Goal: Book appointment/travel/reservation

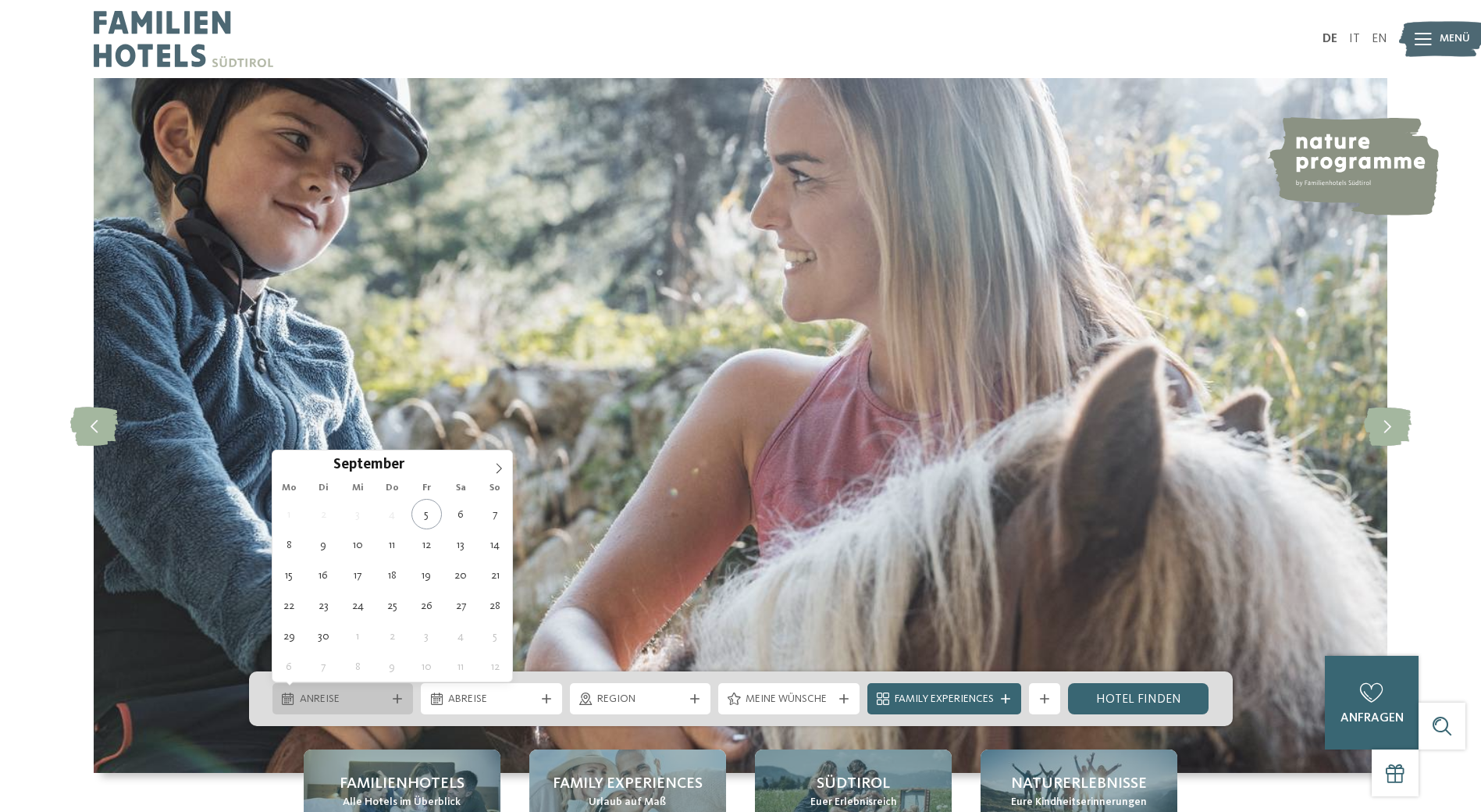
click at [400, 694] on icon at bounding box center [397, 699] width 9 height 9
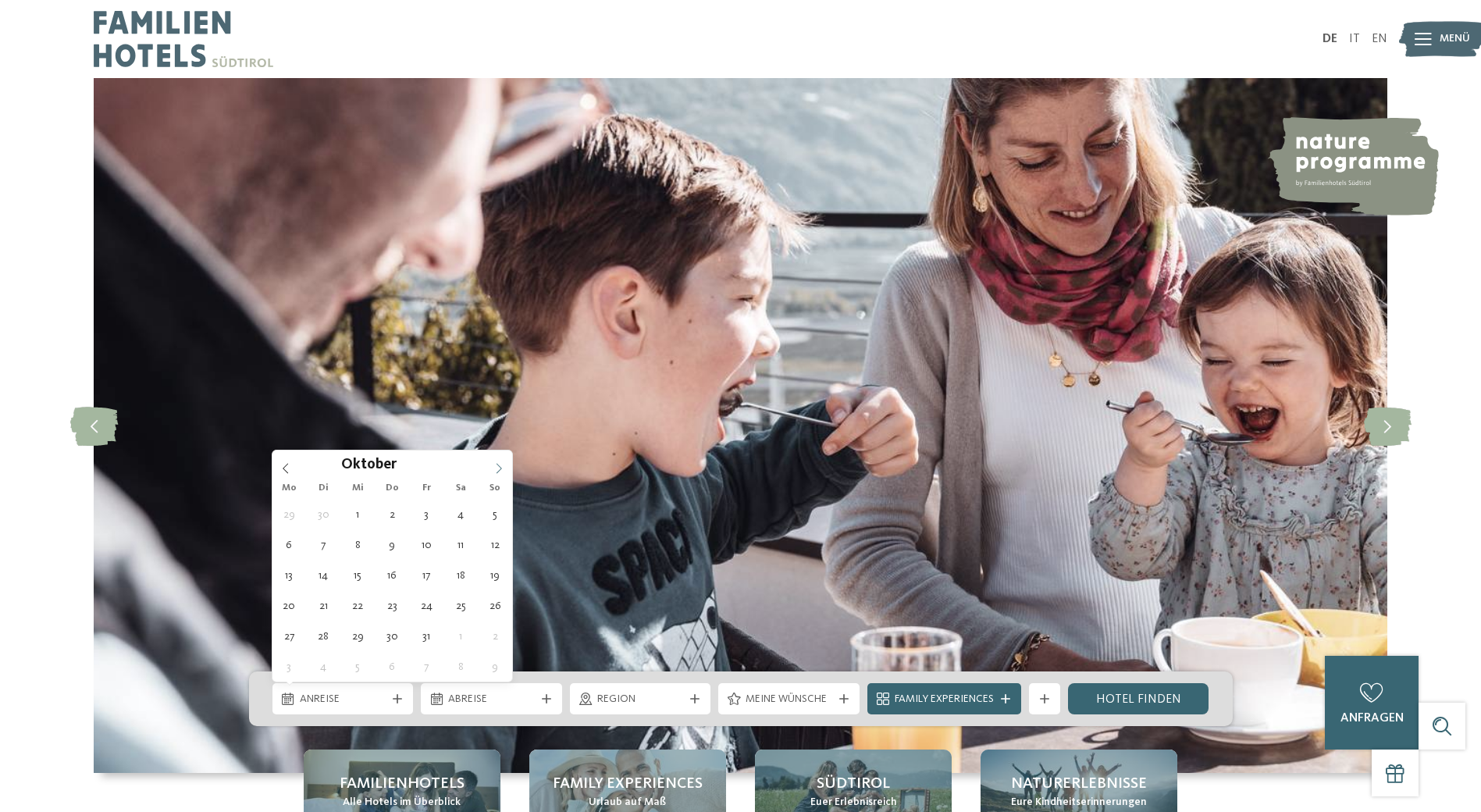
click at [499, 467] on icon at bounding box center [499, 468] width 11 height 11
type input "****"
click at [499, 467] on icon at bounding box center [499, 468] width 11 height 11
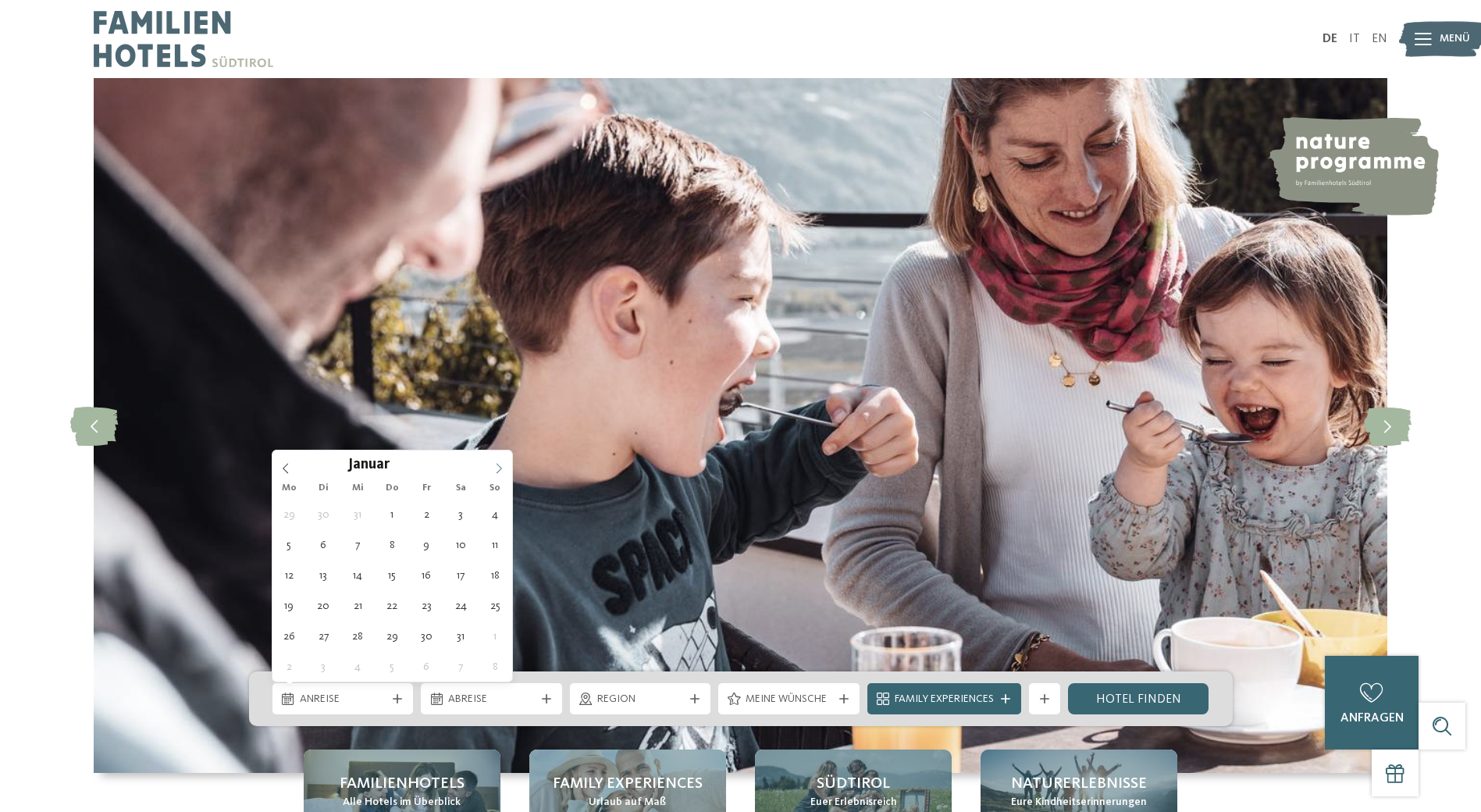
click at [499, 467] on icon at bounding box center [499, 468] width 11 height 11
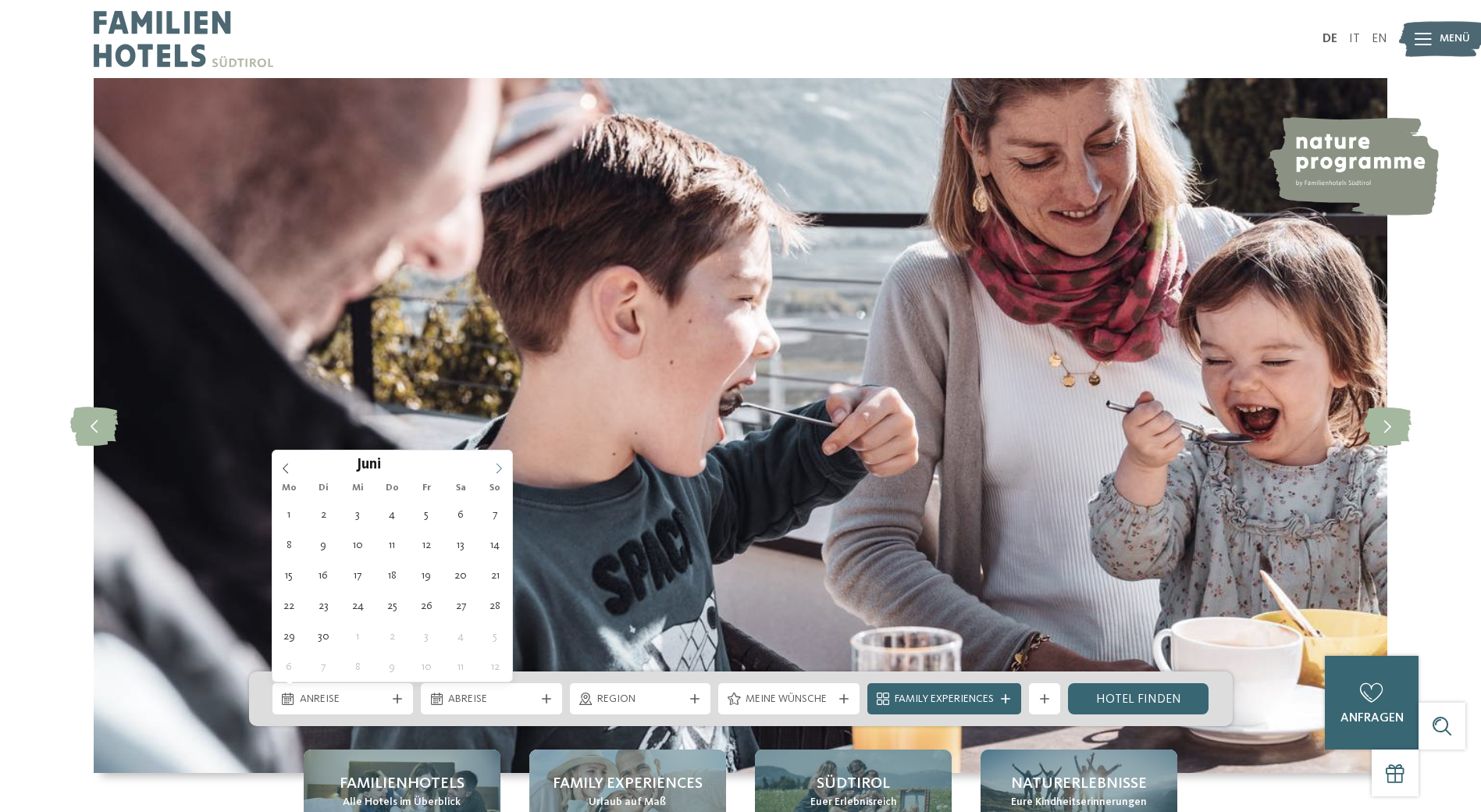
click at [499, 467] on icon at bounding box center [499, 468] width 11 height 11
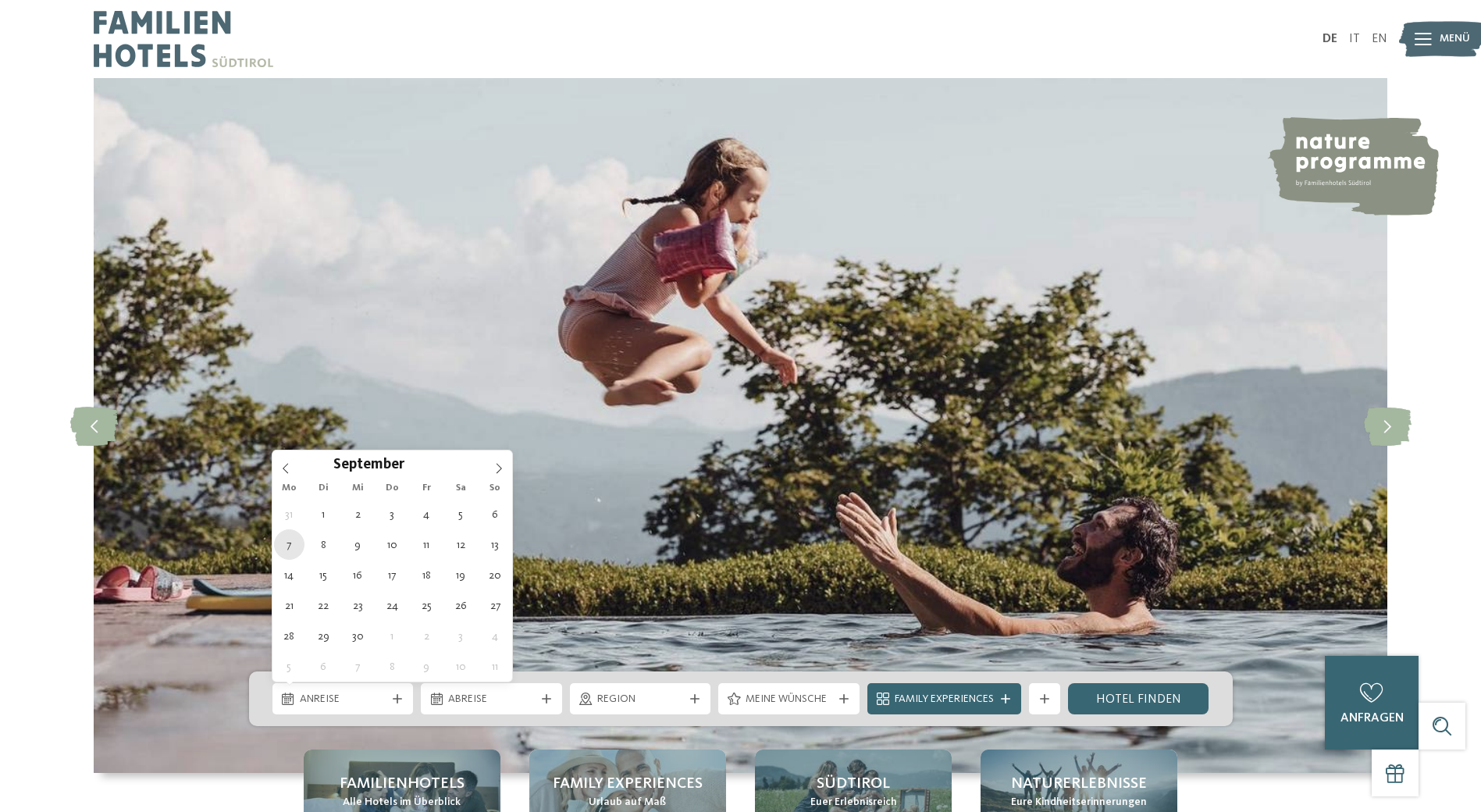
type div "07.09.2026"
type input "****"
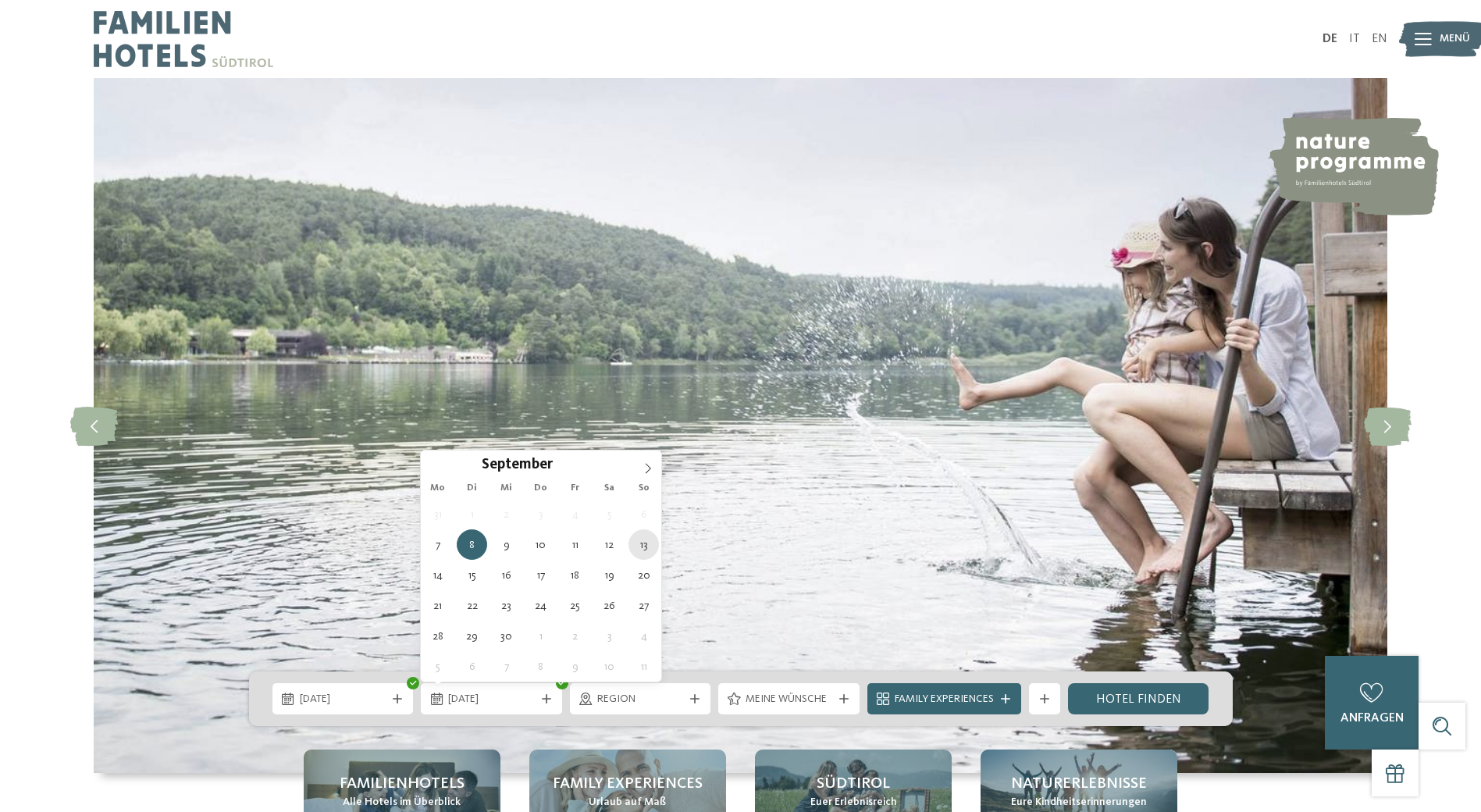
type div "13.09.2026"
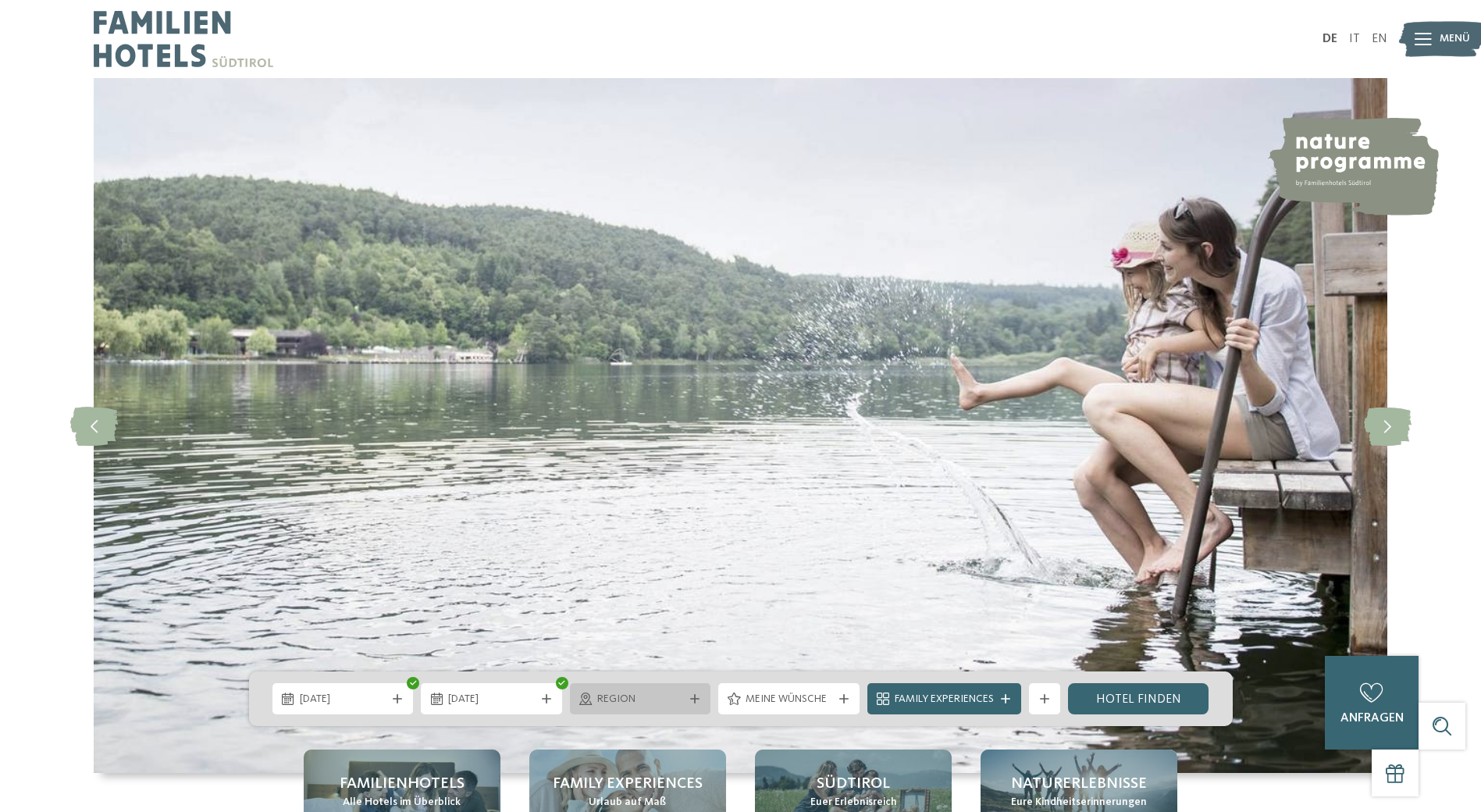
click at [701, 704] on div "Region" at bounding box center [641, 699] width 142 height 31
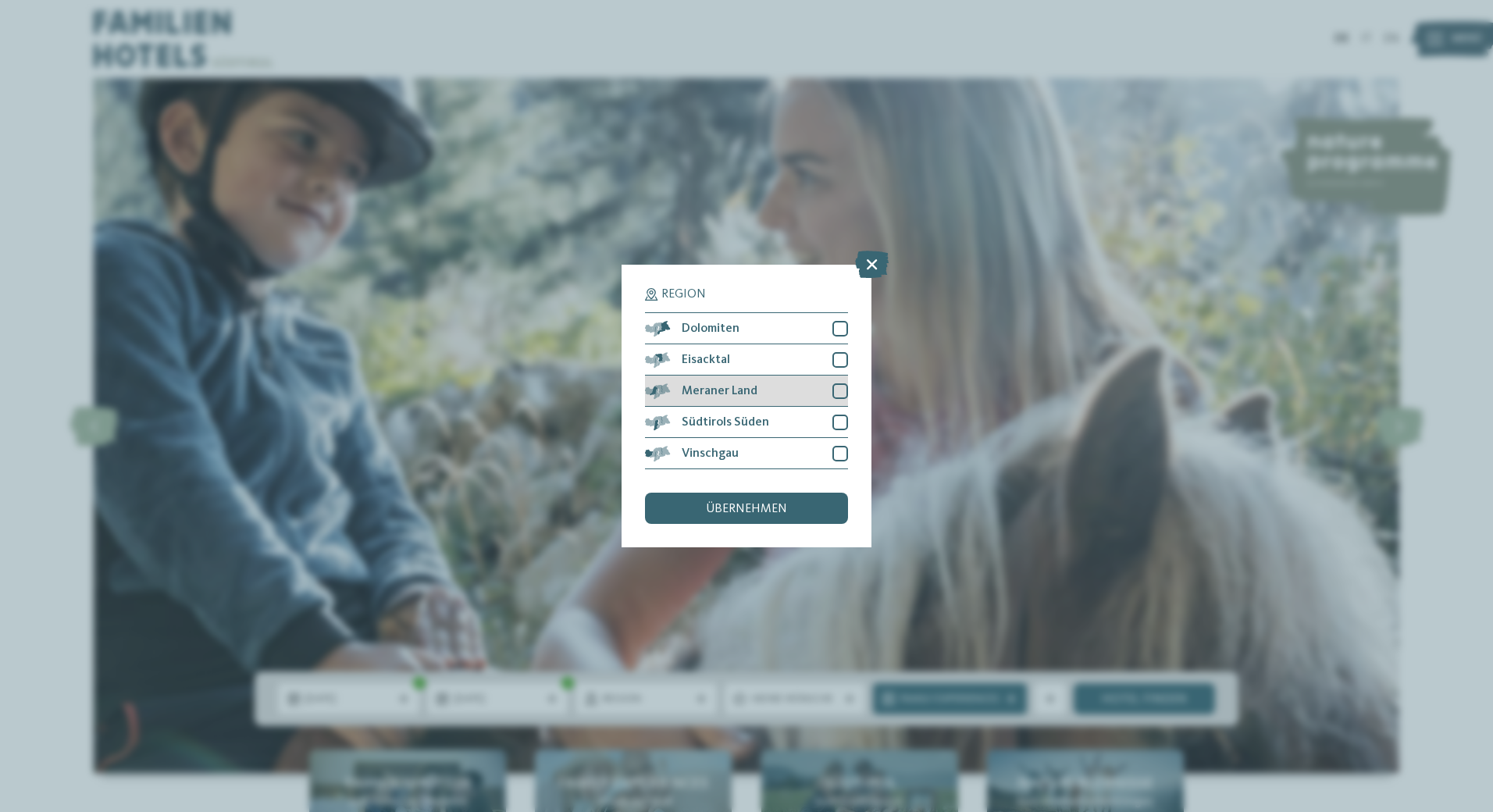
click at [836, 393] on div at bounding box center [840, 391] width 16 height 16
click at [840, 425] on div at bounding box center [840, 422] width 16 height 16
drag, startPoint x: 844, startPoint y: 326, endPoint x: 840, endPoint y: 349, distance: 23.3
click at [844, 326] on div at bounding box center [840, 328] width 16 height 16
click at [839, 357] on div at bounding box center [840, 360] width 16 height 16
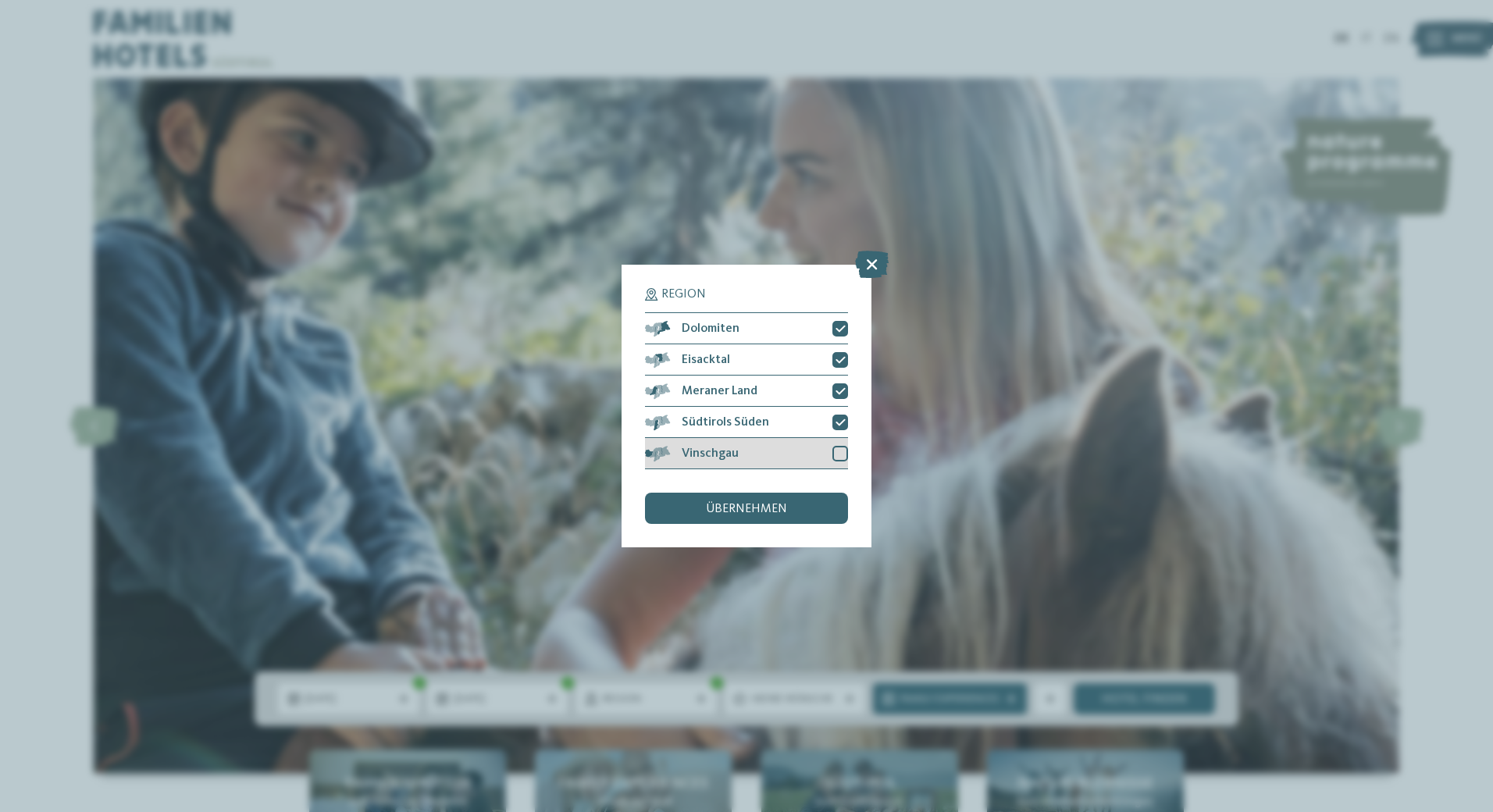
click at [839, 450] on div at bounding box center [840, 453] width 16 height 16
click at [769, 512] on span "übernehmen" at bounding box center [746, 509] width 81 height 13
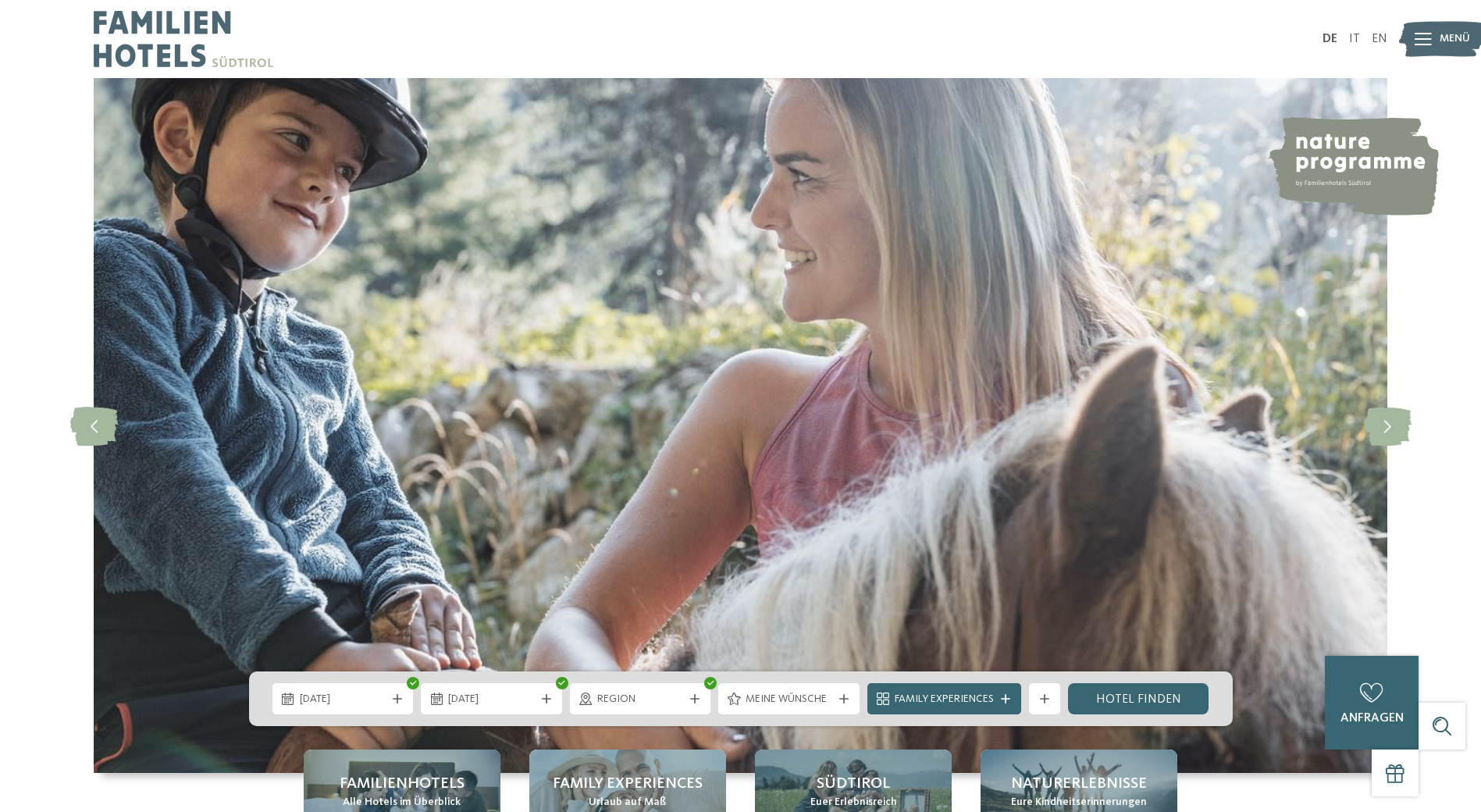
click at [837, 698] on div at bounding box center [844, 699] width 16 height 9
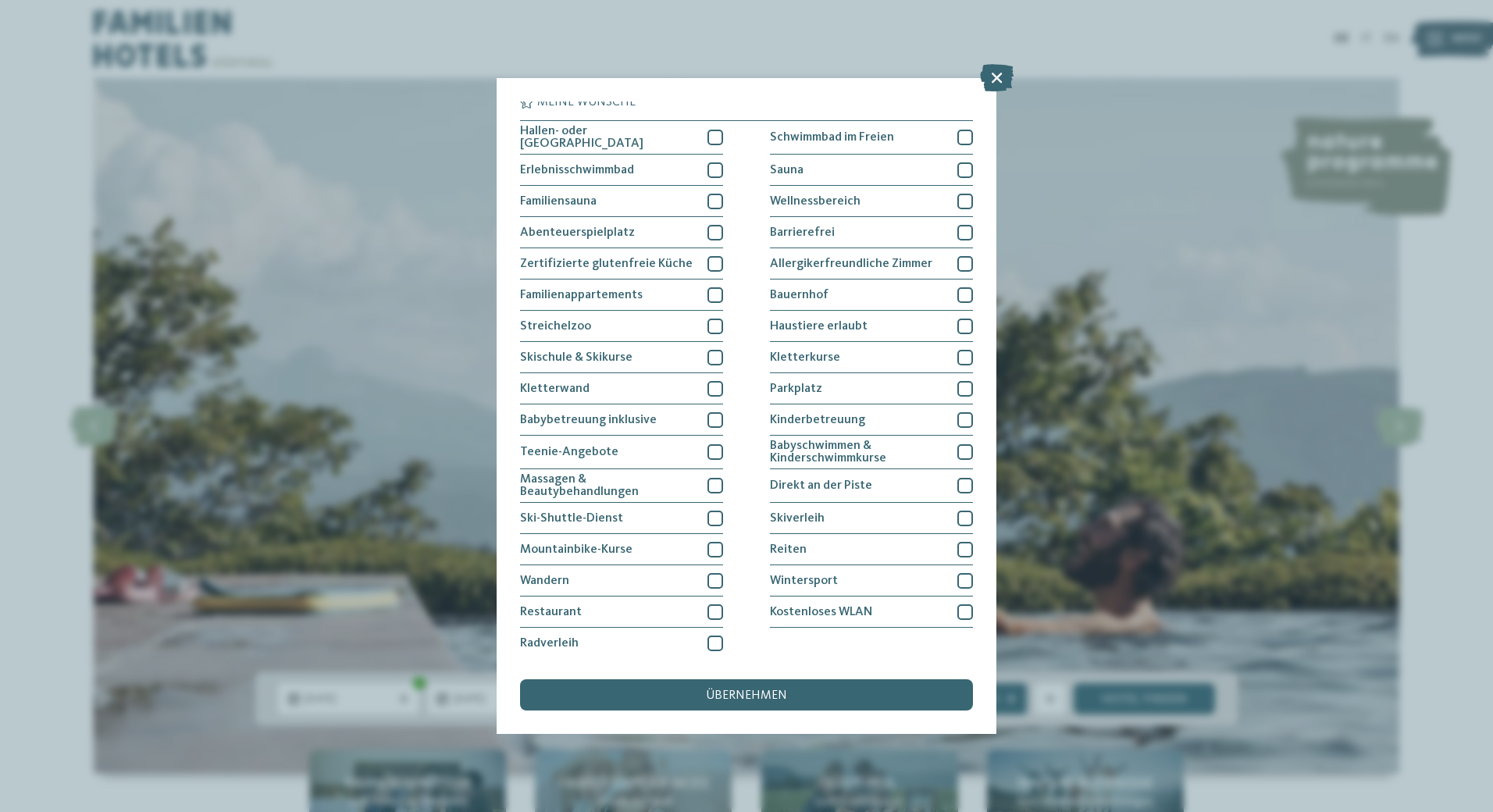
scroll to position [6, 0]
click at [958, 608] on div at bounding box center [965, 611] width 16 height 16
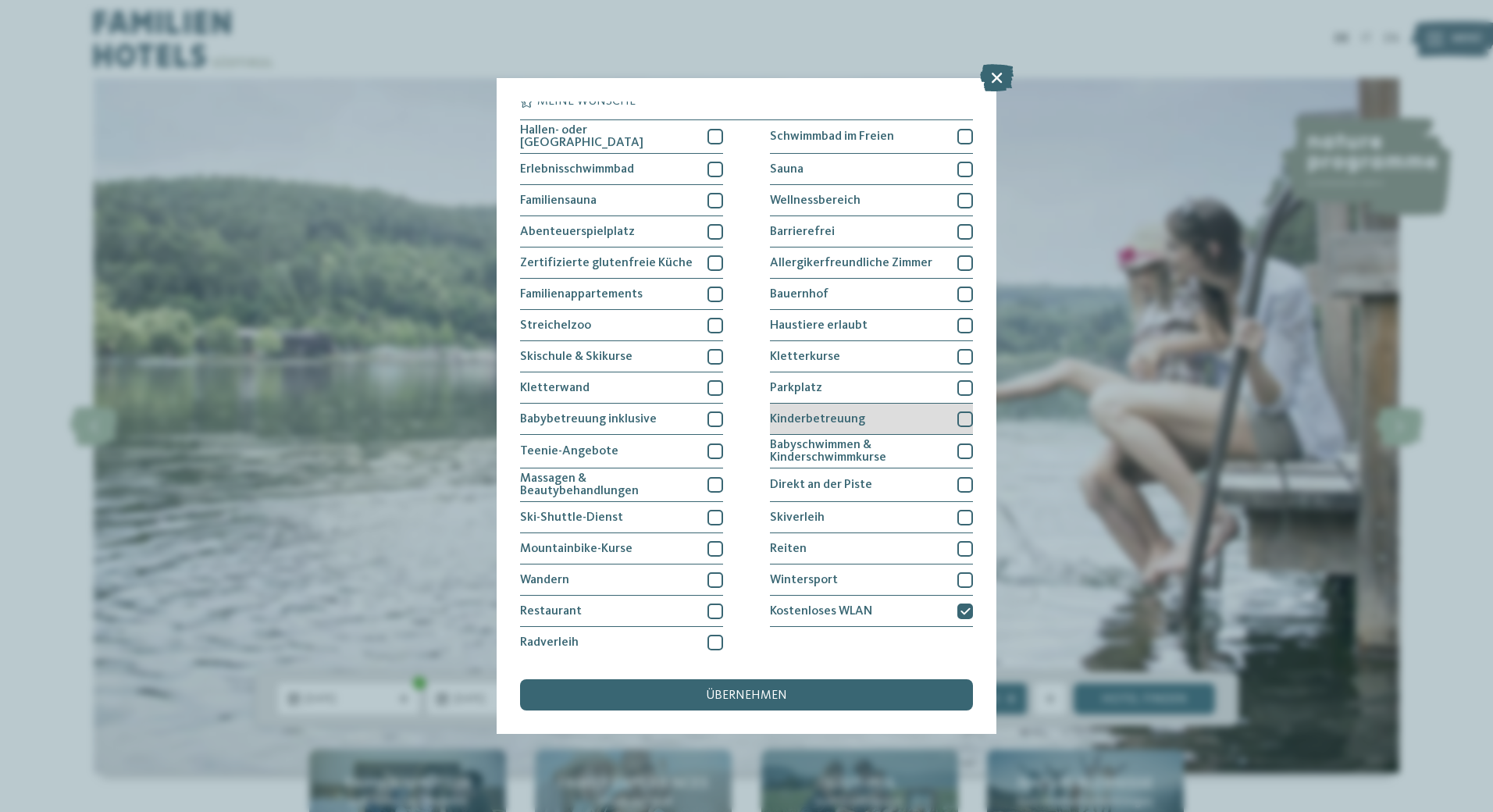
click at [958, 414] on div at bounding box center [965, 418] width 16 height 16
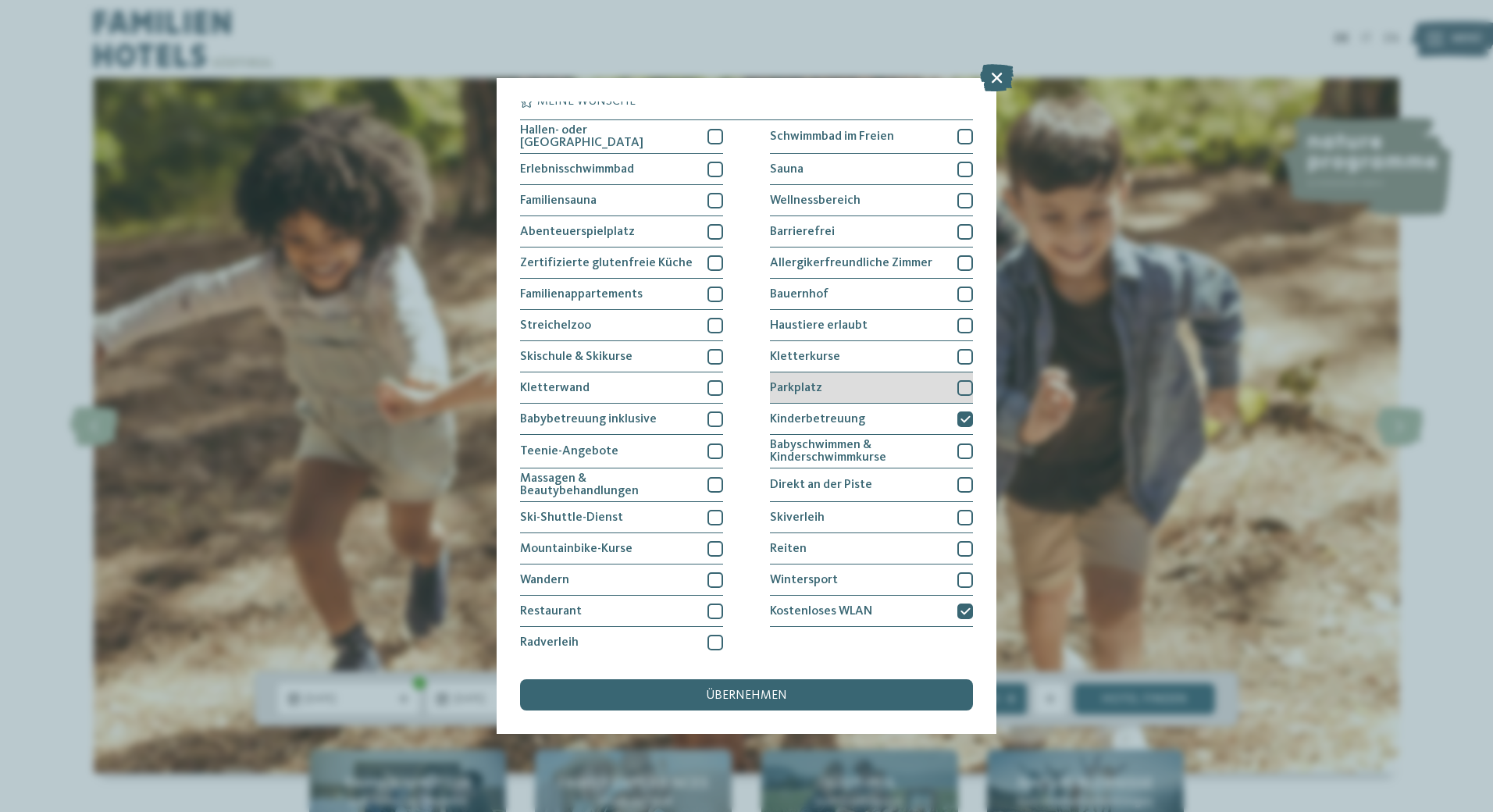
click at [958, 385] on div at bounding box center [965, 387] width 16 height 16
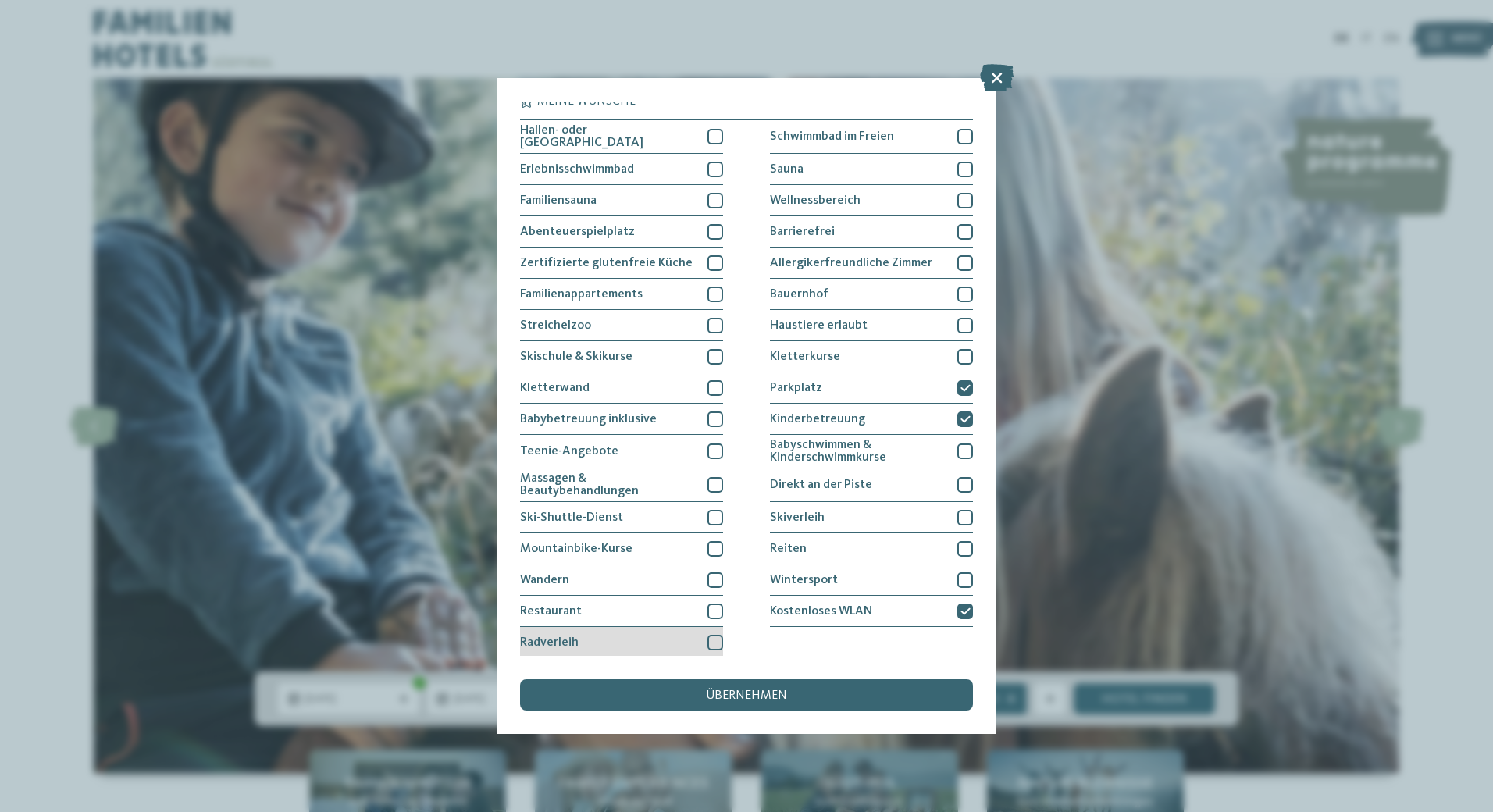
click at [716, 637] on div at bounding box center [715, 642] width 16 height 16
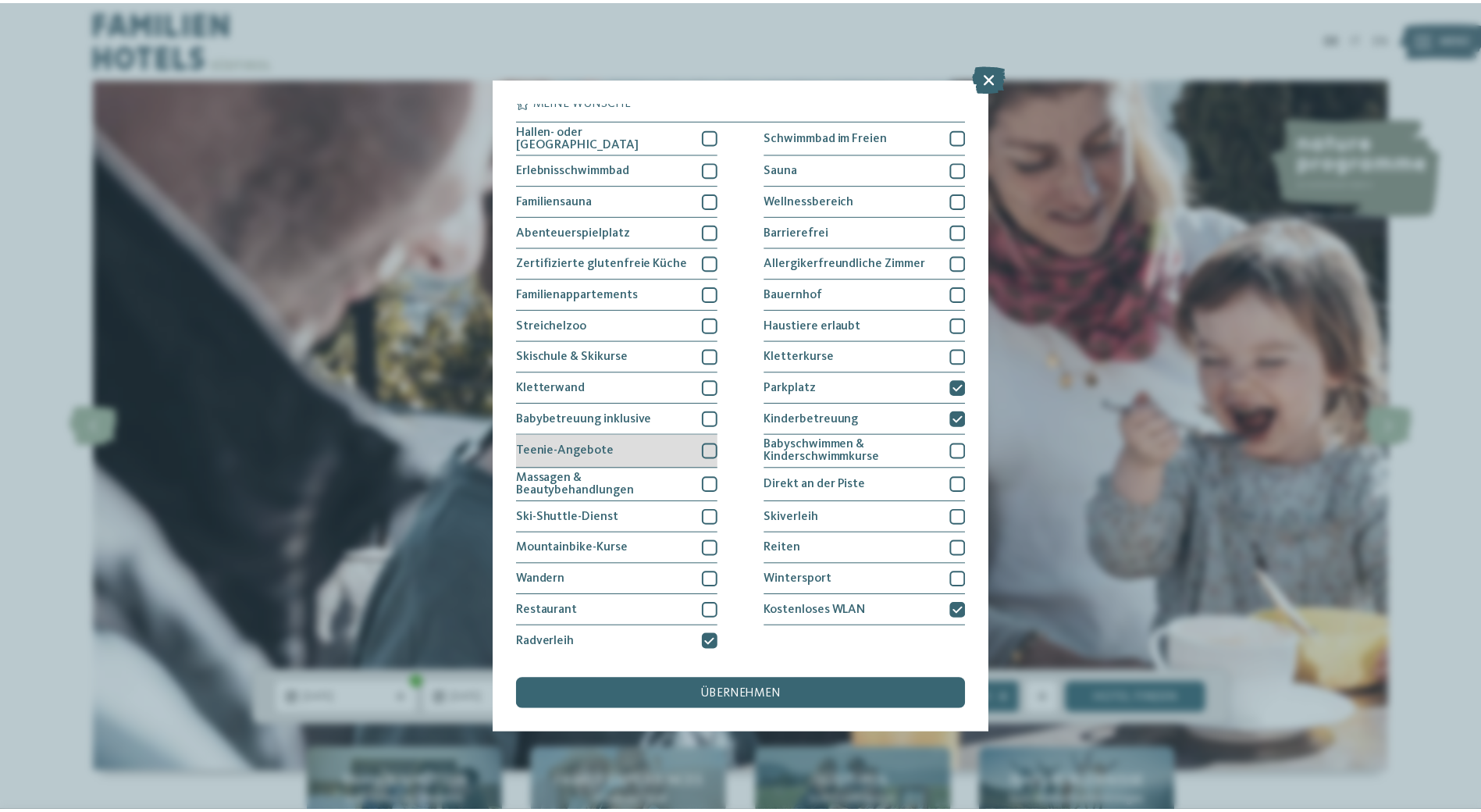
scroll to position [0, 0]
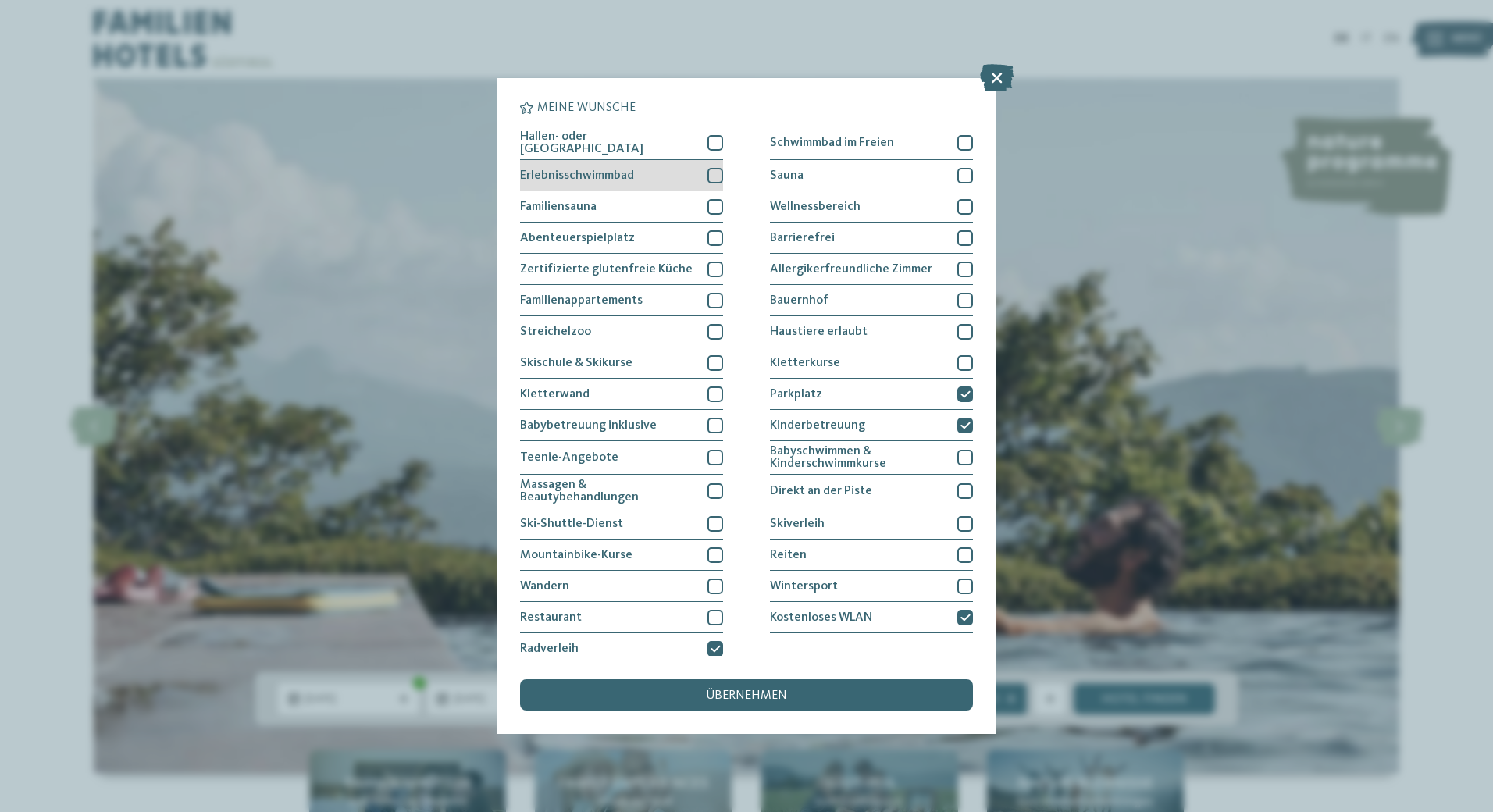
click at [708, 171] on div at bounding box center [715, 175] width 16 height 16
click at [749, 693] on span "übernehmen" at bounding box center [746, 695] width 81 height 13
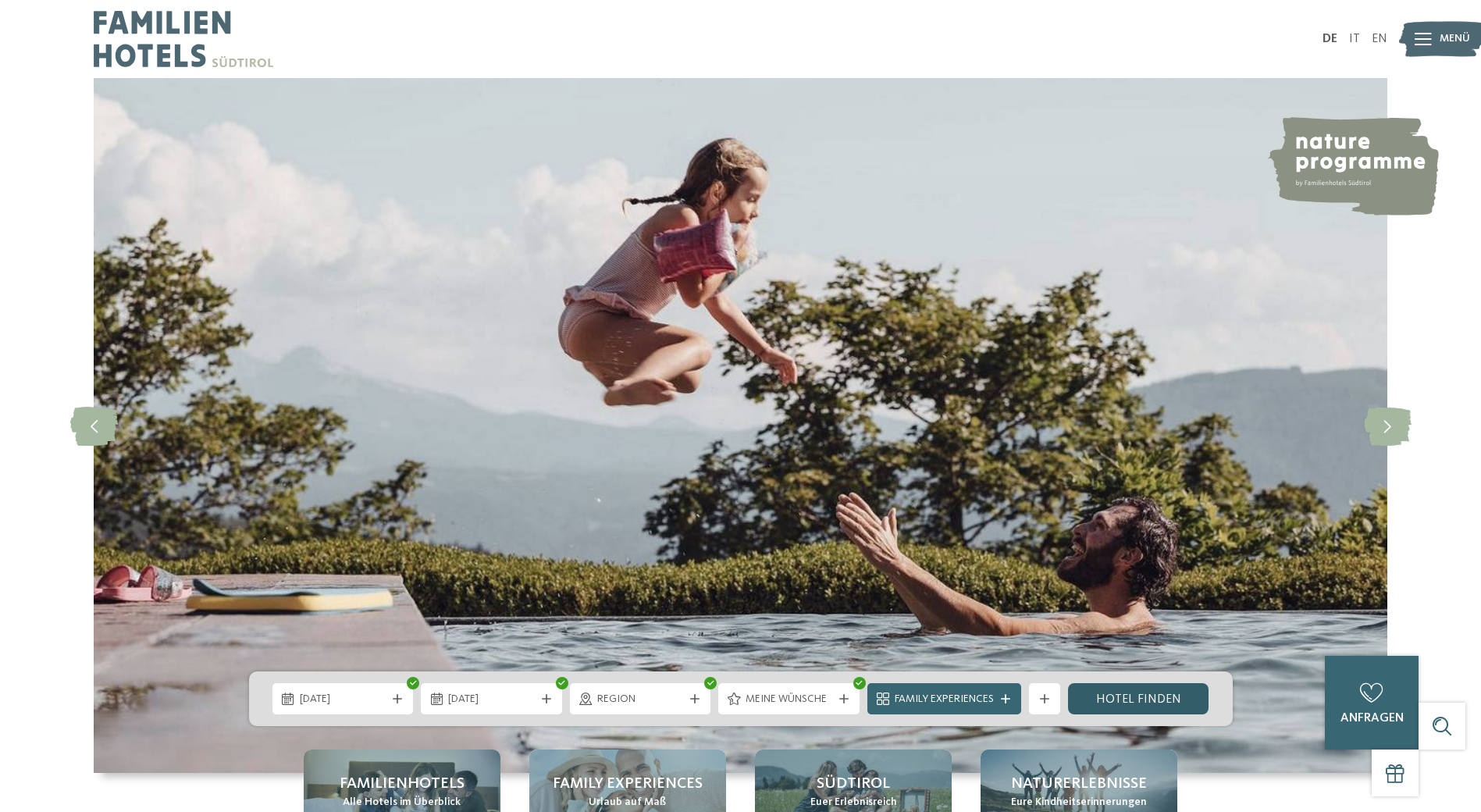
drag, startPoint x: 1132, startPoint y: 694, endPoint x: 1102, endPoint y: 688, distance: 30.6
click at [1132, 694] on link "Hotel finden" at bounding box center [1139, 699] width 142 height 31
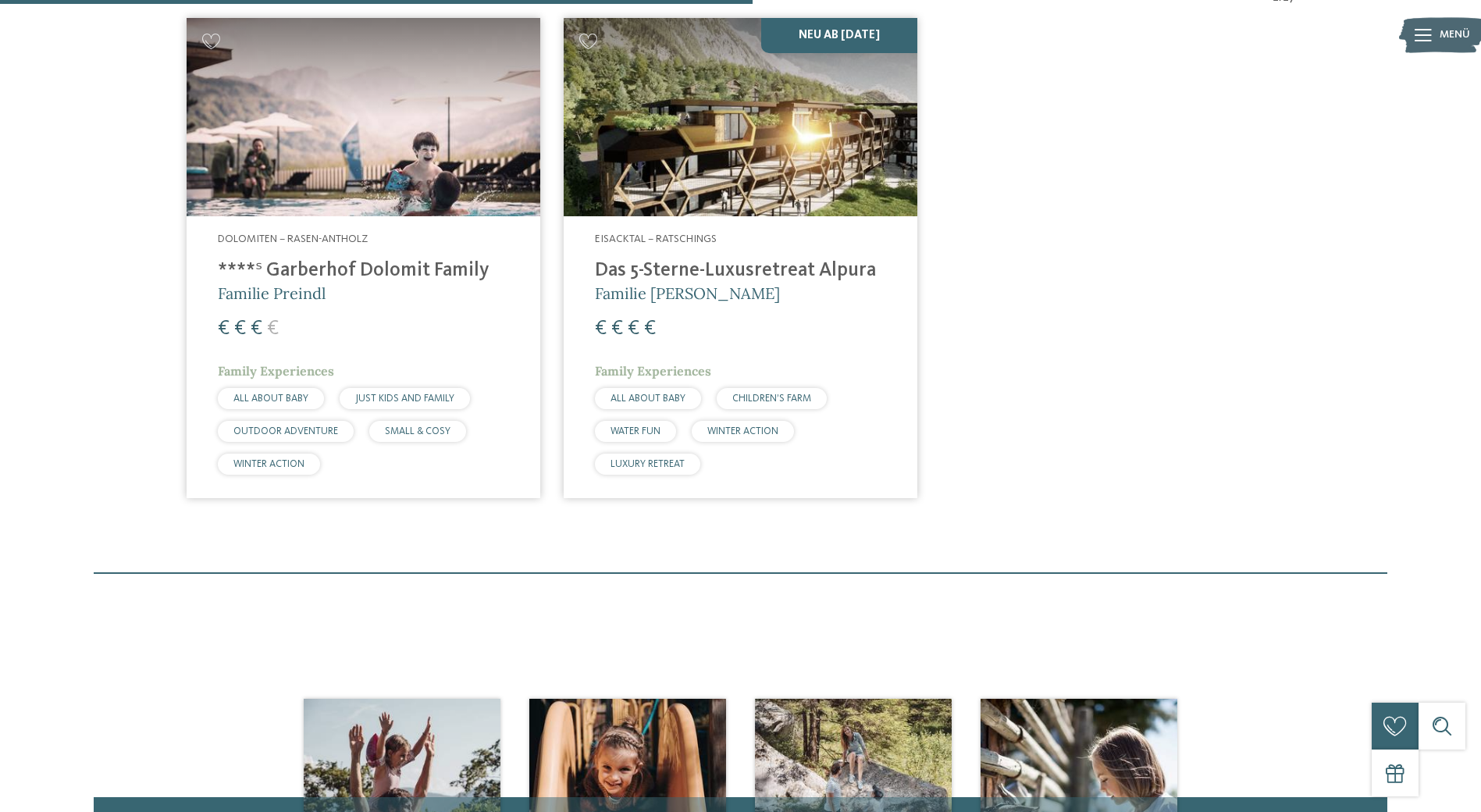
scroll to position [629, 0]
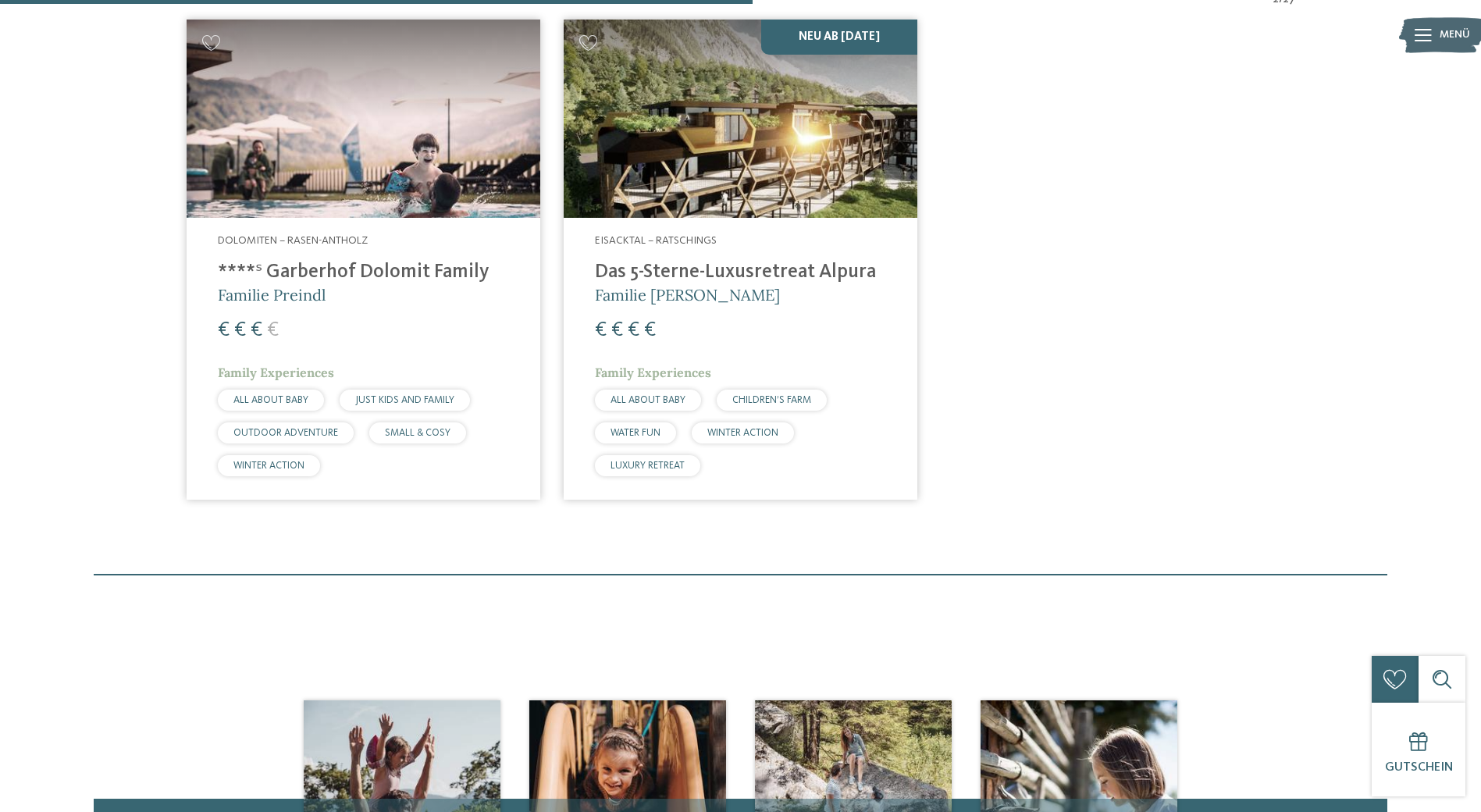
click at [695, 266] on h4 "Das 5-Sterne-Luxusretreat Alpura" at bounding box center [740, 271] width 292 height 23
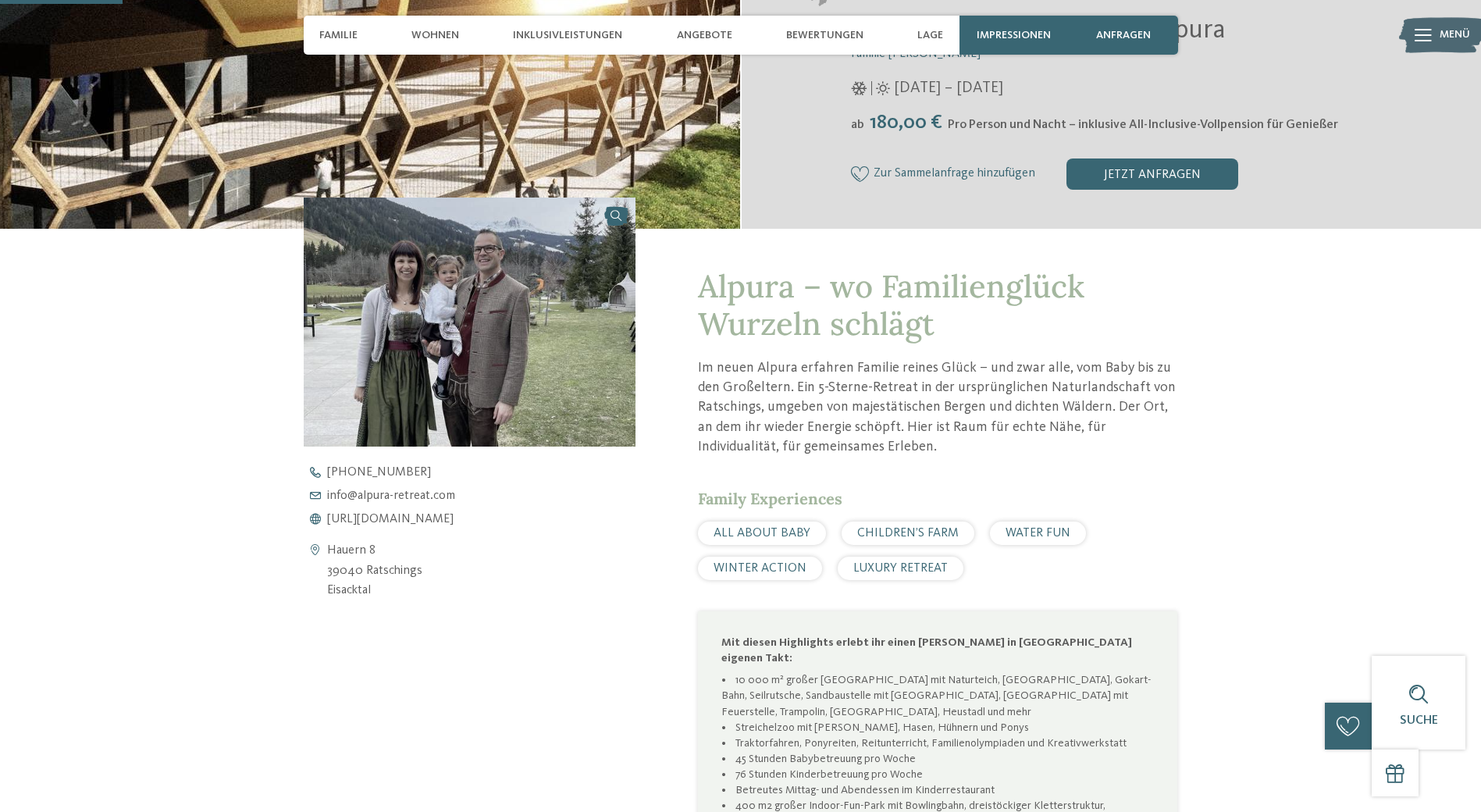
scroll to position [468, 0]
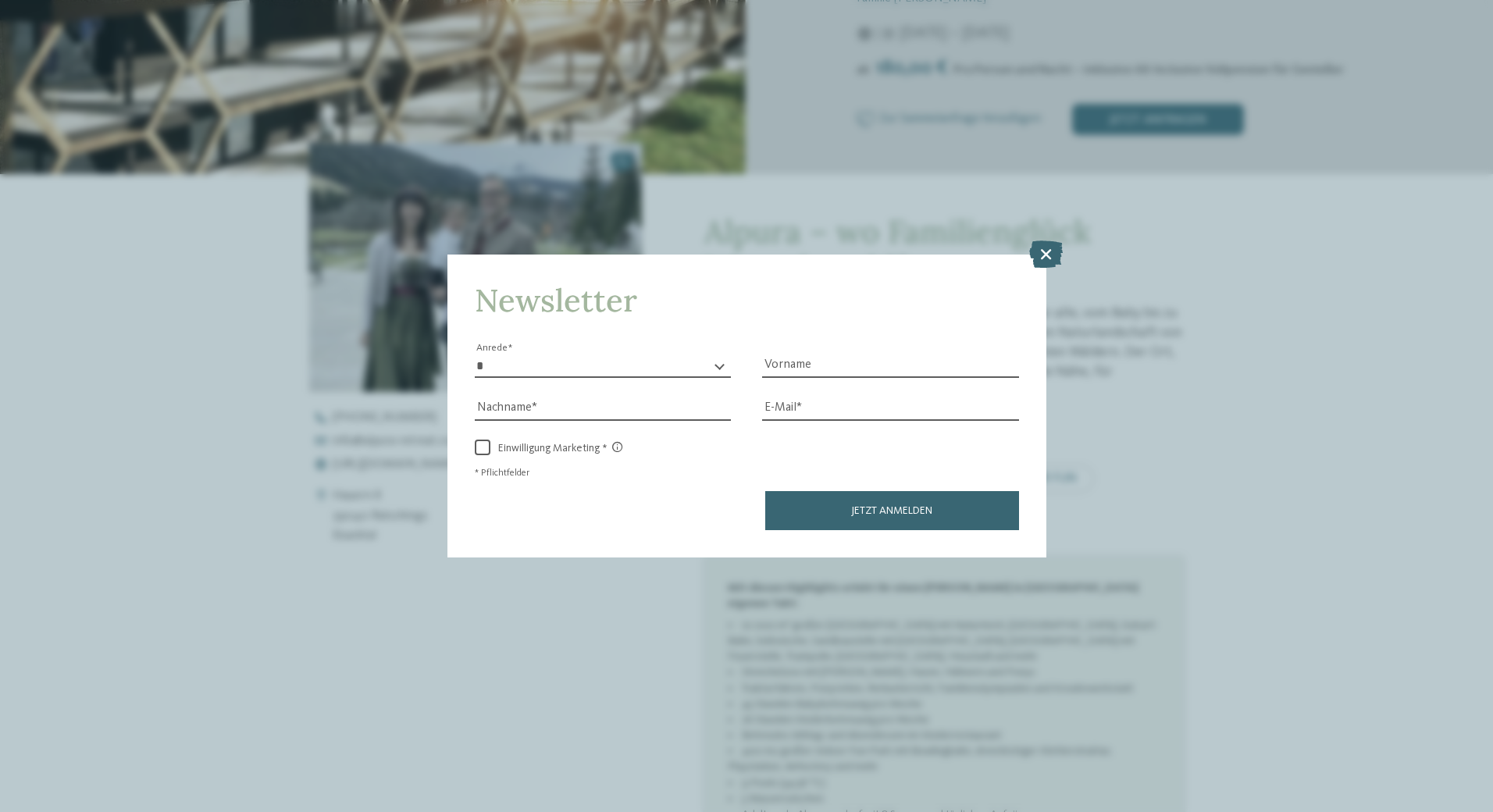
click at [1045, 248] on icon at bounding box center [1046, 254] width 33 height 28
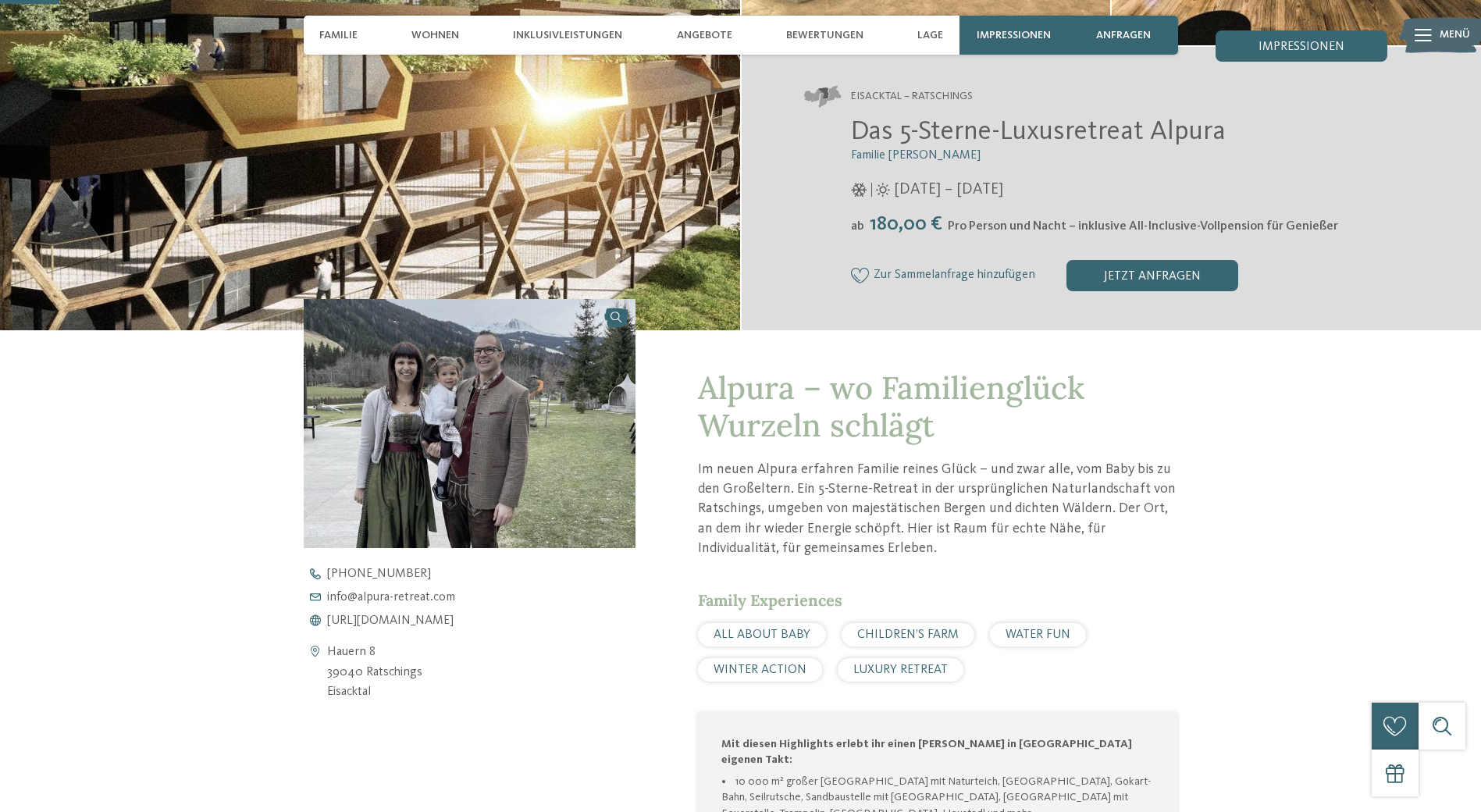
scroll to position [312, 0]
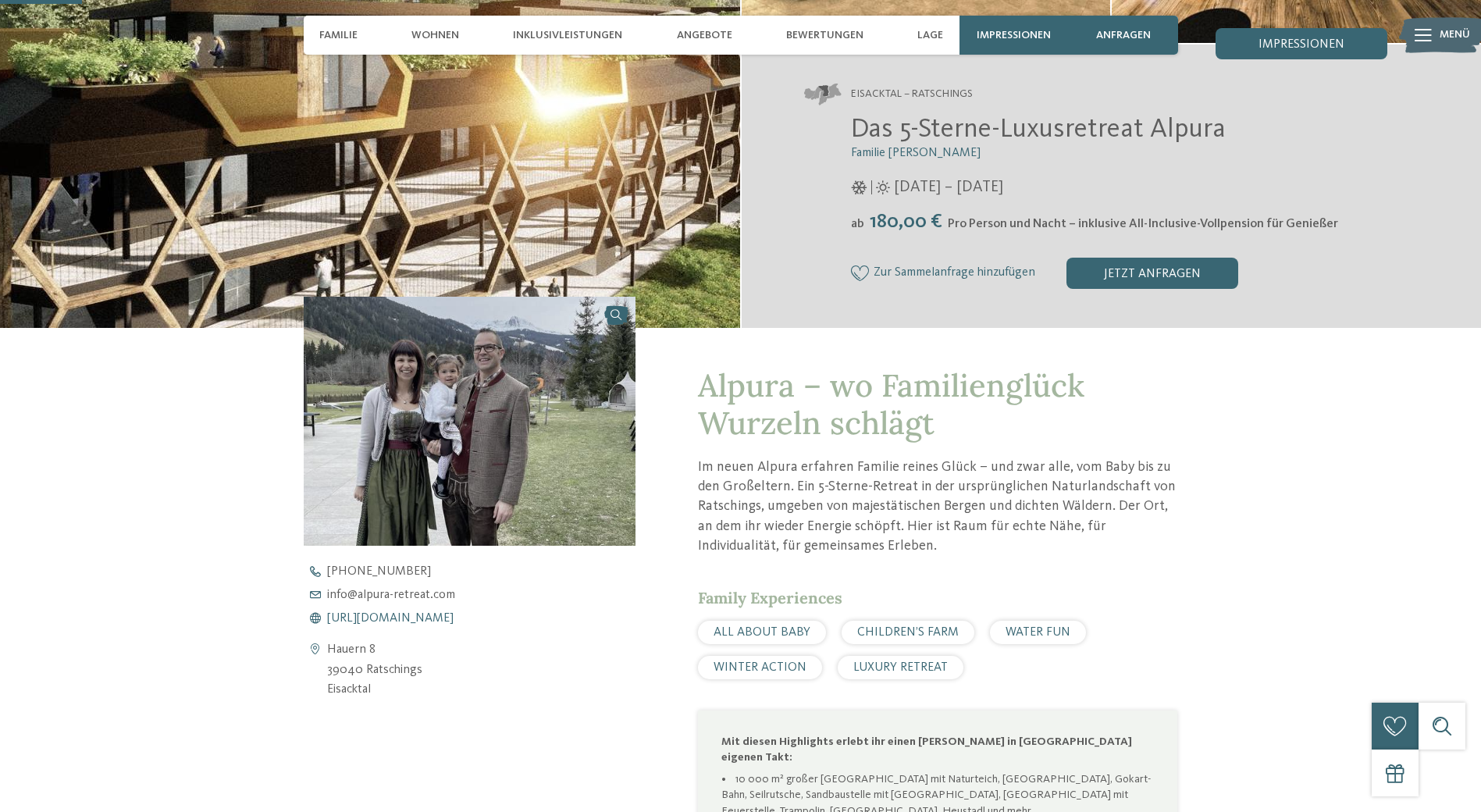
click at [426, 616] on span "https://www.alpura-retreat.com/" at bounding box center [390, 618] width 126 height 13
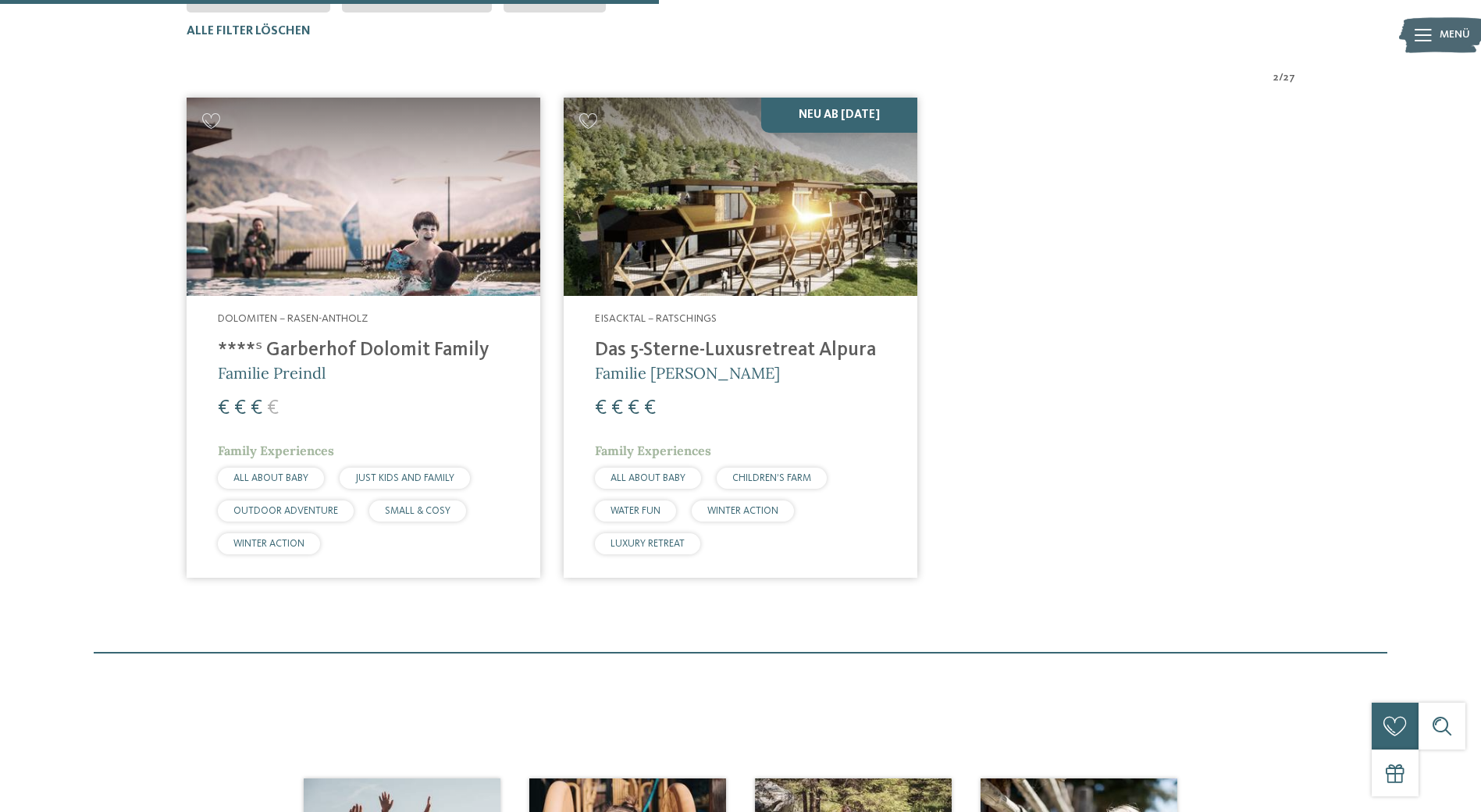
click at [365, 251] on img at bounding box center [363, 197] width 353 height 199
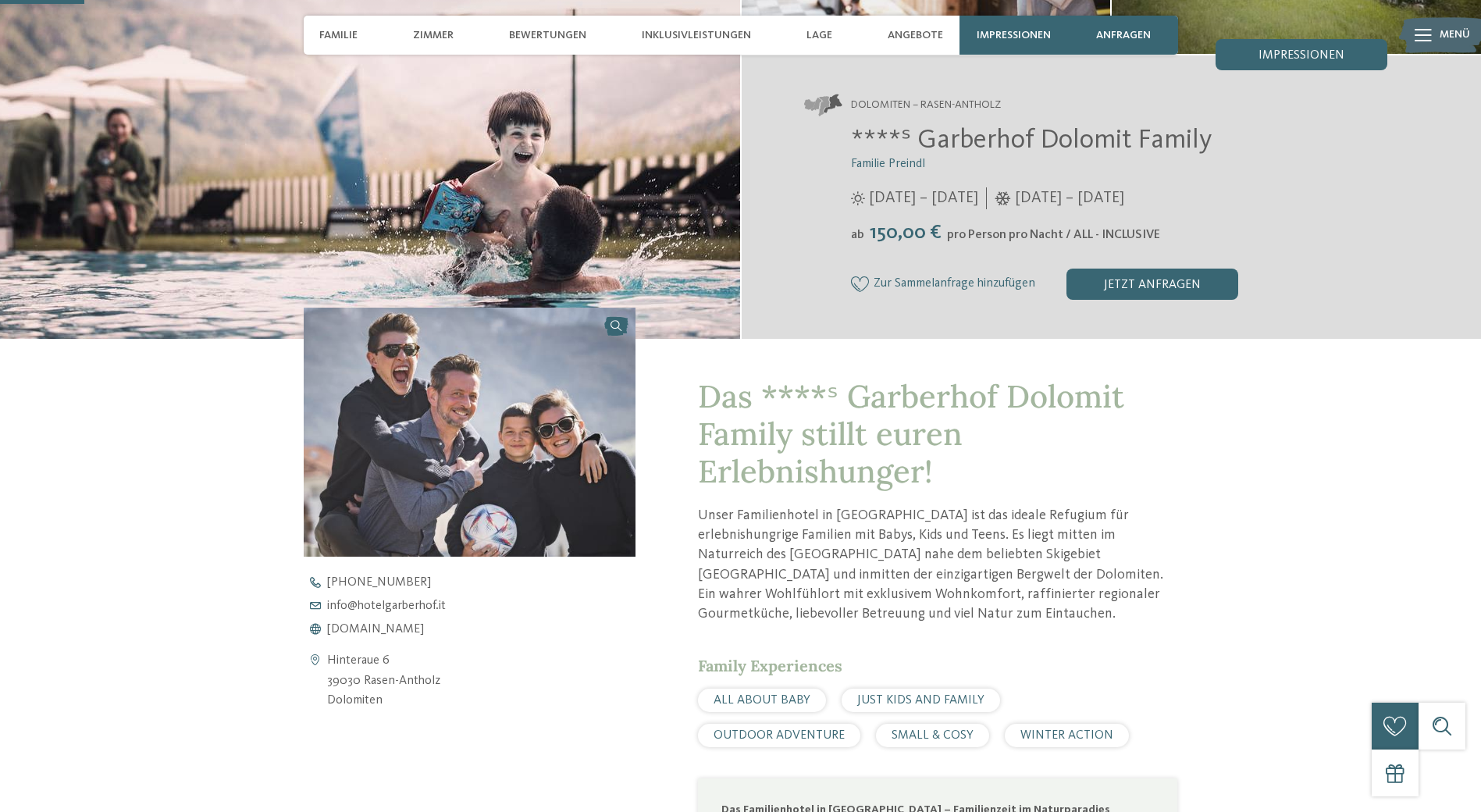
scroll to position [390, 0]
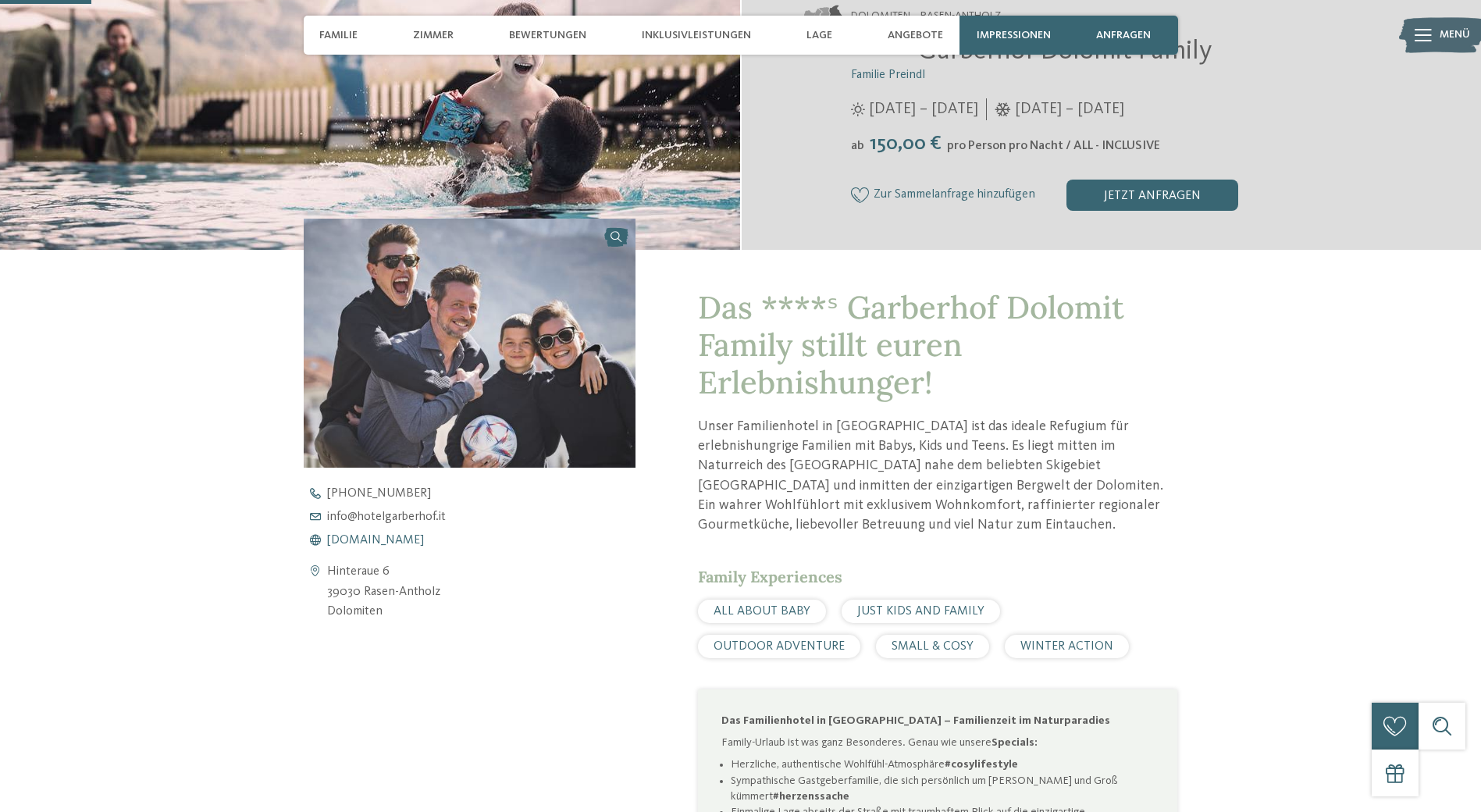
click at [403, 538] on span "[DOMAIN_NAME]" at bounding box center [375, 541] width 97 height 13
